Goal: Task Accomplishment & Management: Use online tool/utility

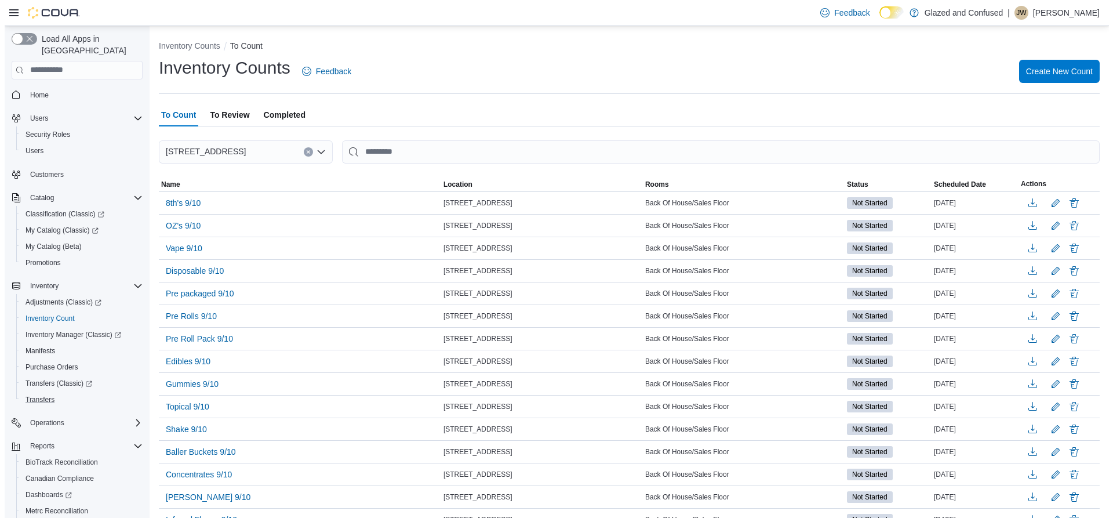
scroll to position [63, 0]
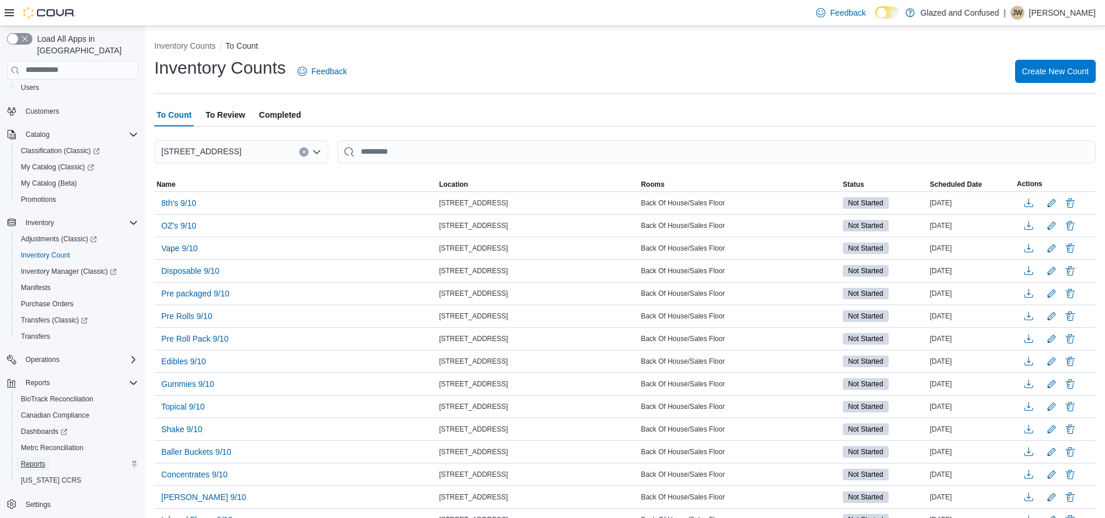
click at [42, 459] on span "Reports" at bounding box center [33, 463] width 24 height 9
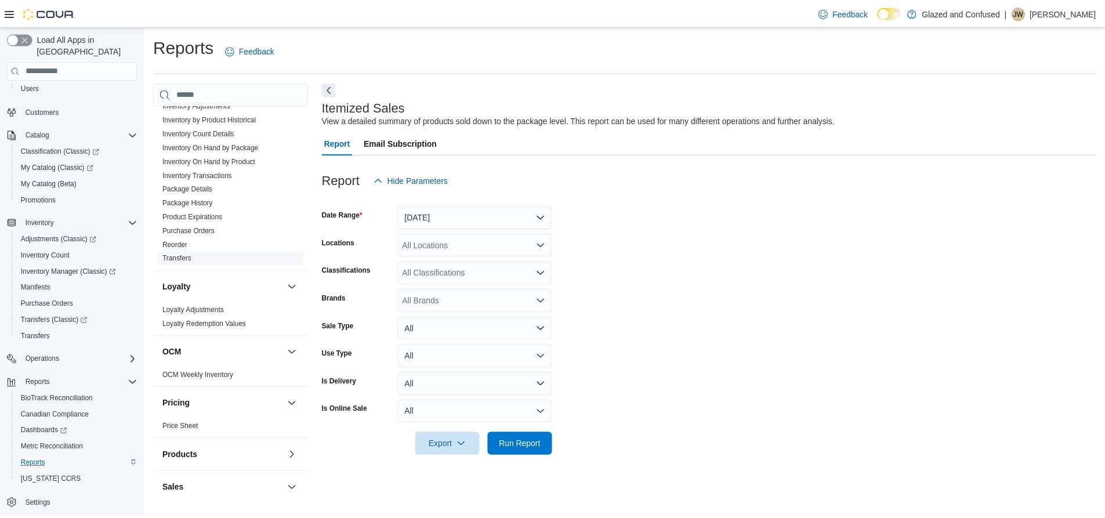
scroll to position [580, 0]
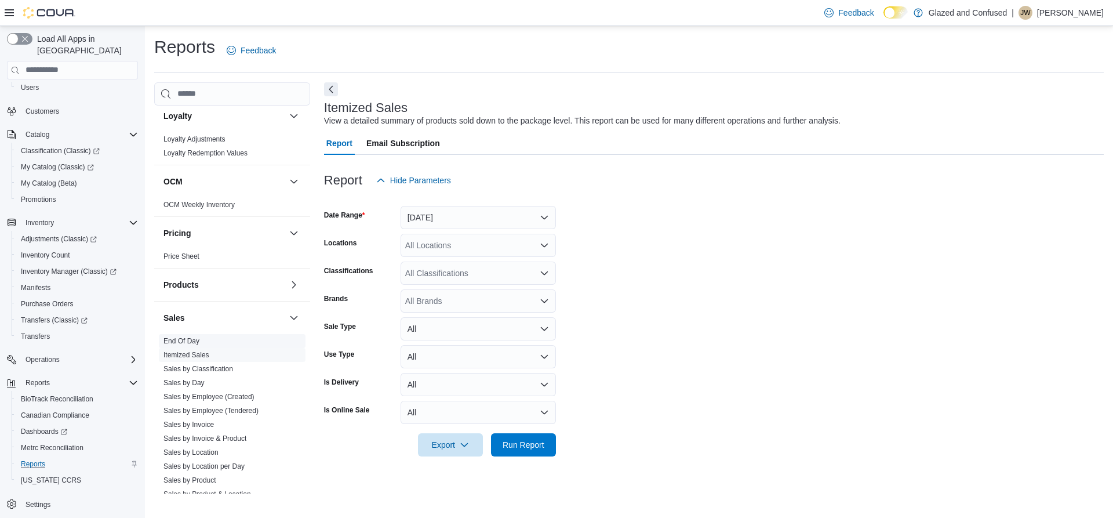
click at [187, 342] on link "End Of Day" at bounding box center [182, 341] width 36 height 8
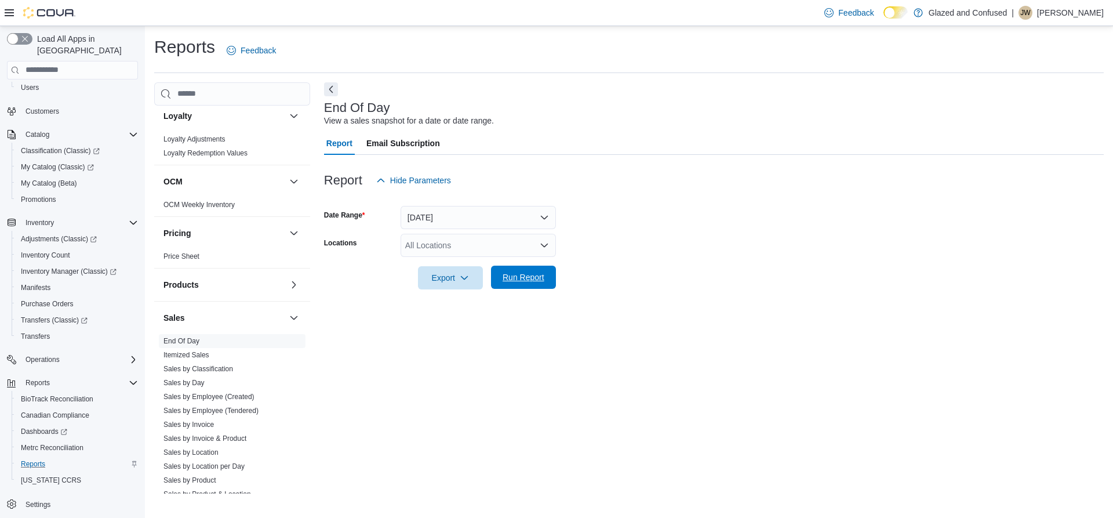
click at [525, 271] on span "Run Report" at bounding box center [523, 277] width 51 height 23
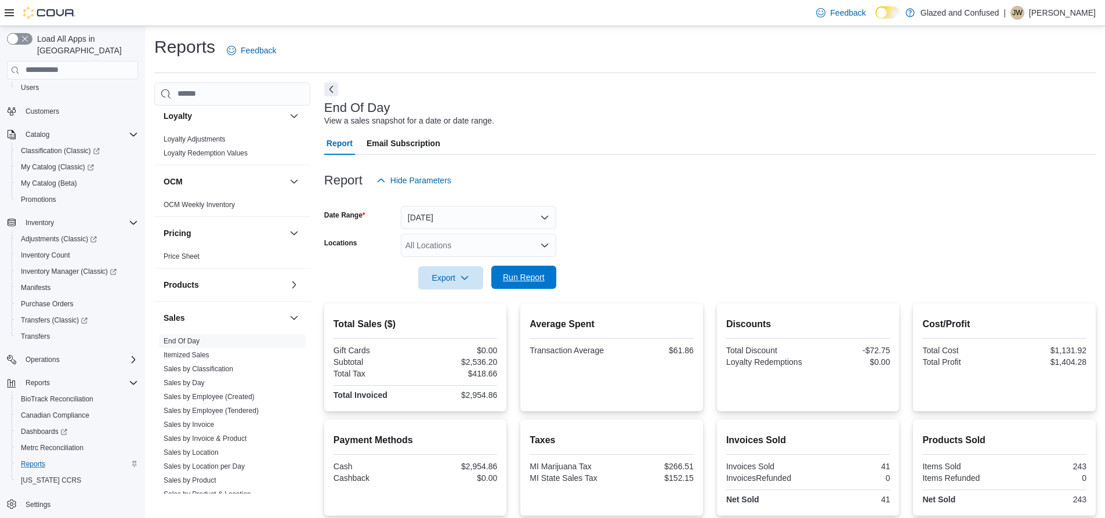
click at [522, 269] on span "Run Report" at bounding box center [523, 277] width 51 height 23
